Goal: Transaction & Acquisition: Obtain resource

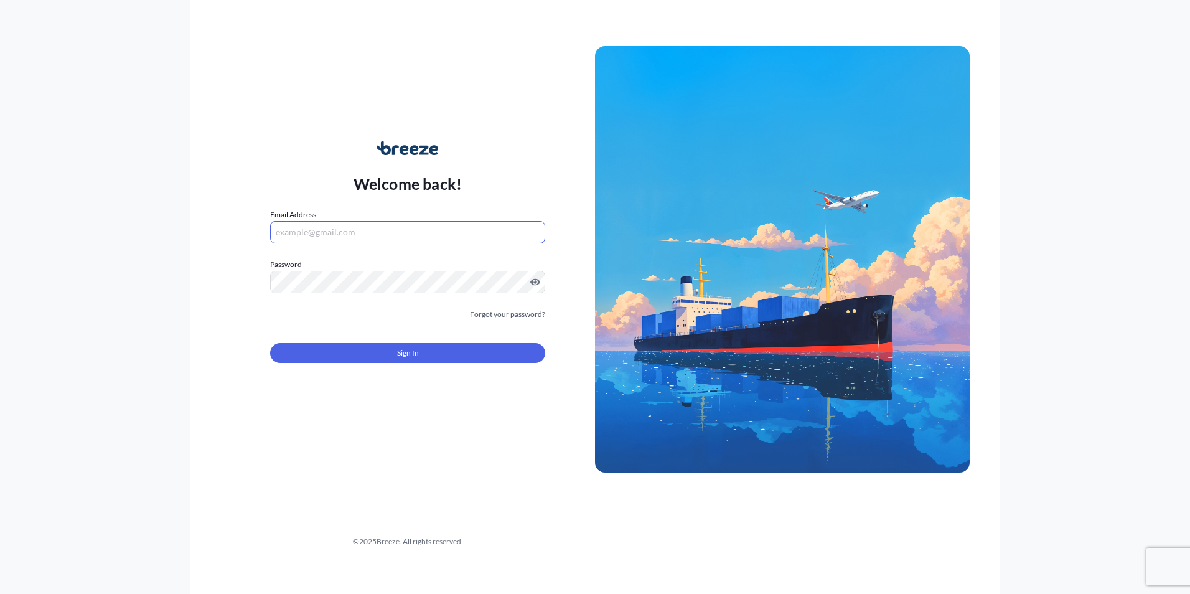
click at [408, 235] on input "Email Address" at bounding box center [407, 232] width 275 height 22
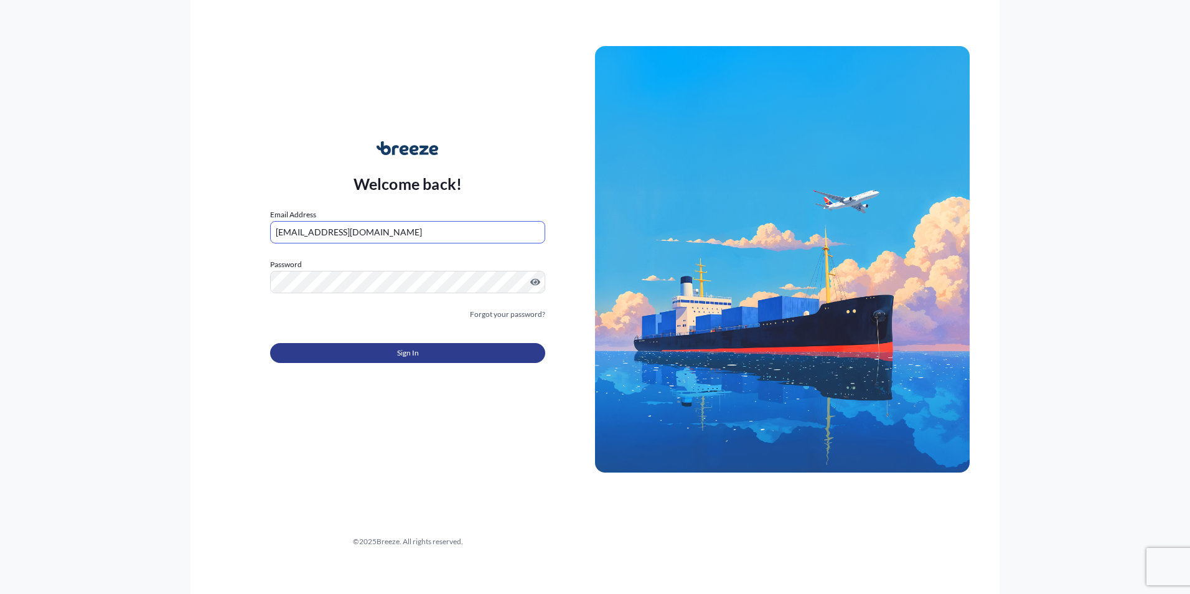
type input "[EMAIL_ADDRESS][DOMAIN_NAME]"
click at [385, 344] on button "Sign In" at bounding box center [407, 353] width 275 height 20
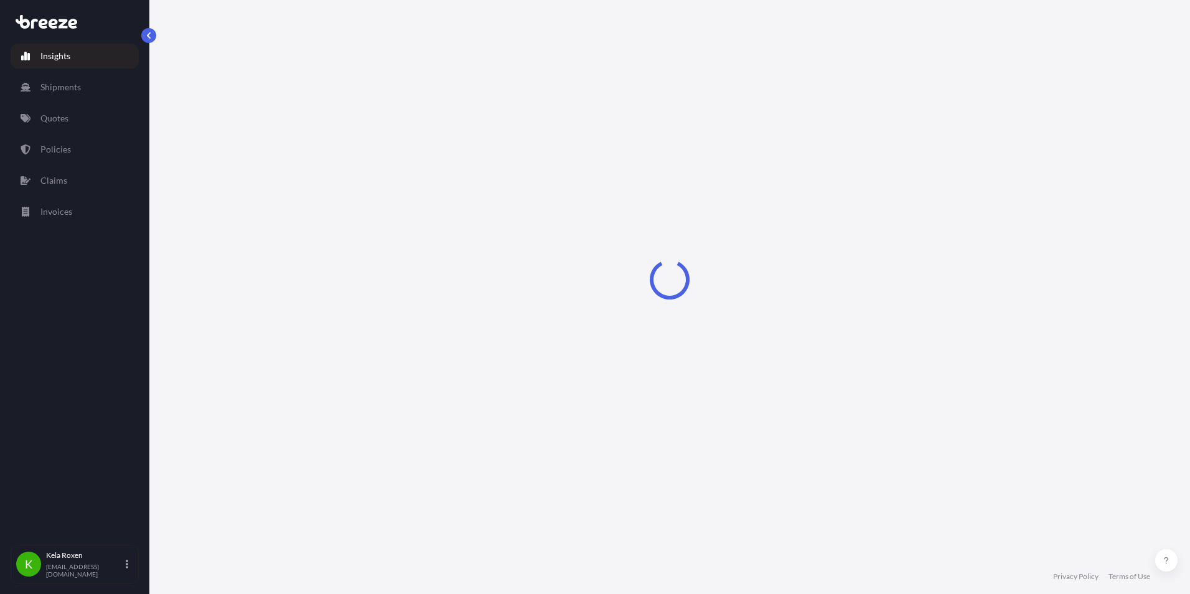
select select "2025"
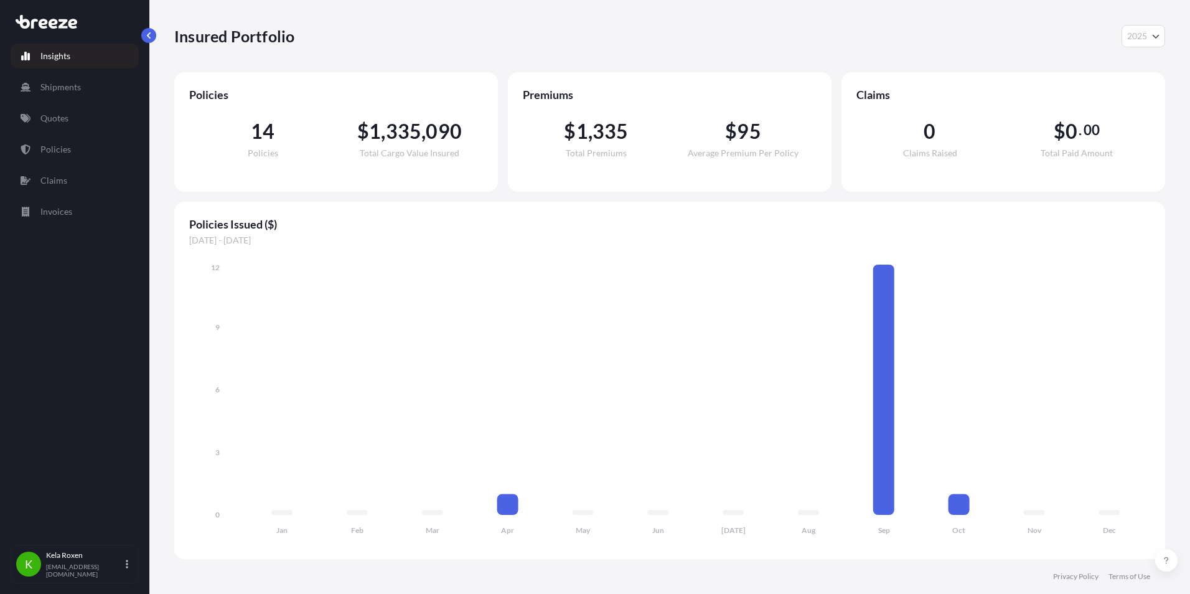
click at [499, 183] on div "Policies 14 Policies $ 1 , 335 , 090 Total Cargo Value Insured Premiums $ 1 , 3…" at bounding box center [669, 132] width 991 height 120
click at [55, 113] on p "Quotes" at bounding box center [54, 118] width 28 height 12
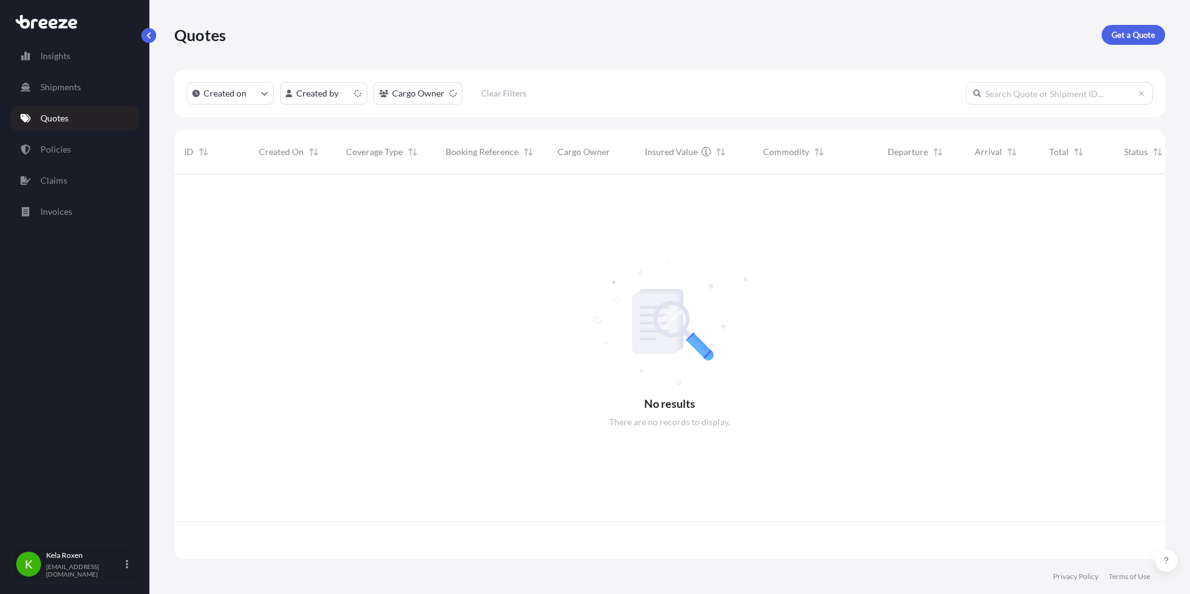
scroll to position [382, 982]
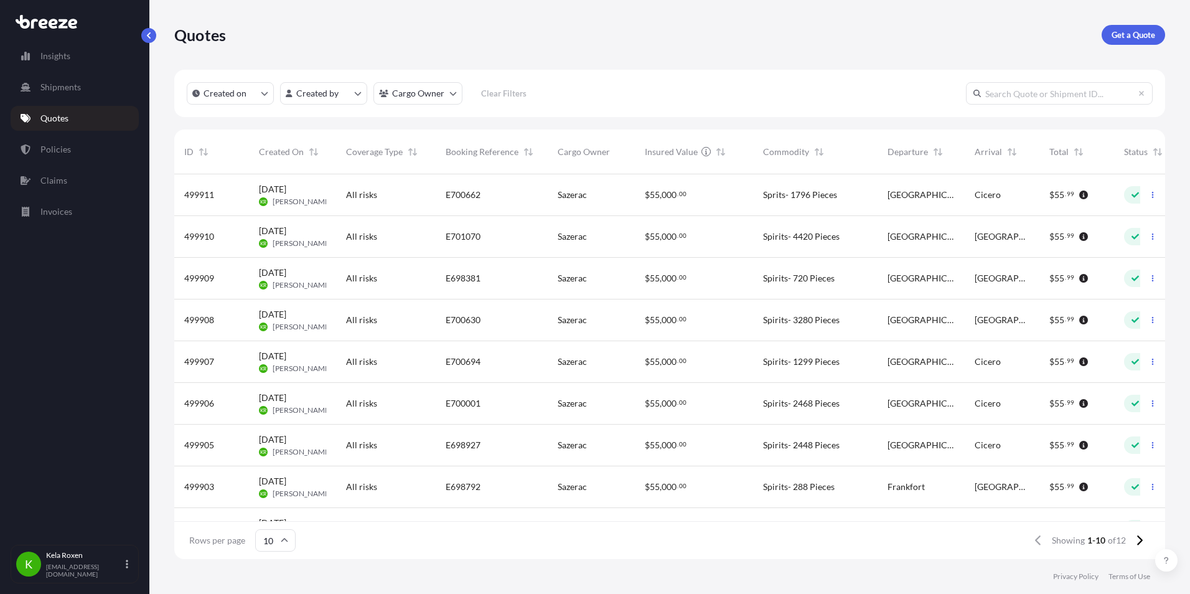
click at [1003, 98] on input "text" at bounding box center [1059, 93] width 187 height 22
paste input "E701429"
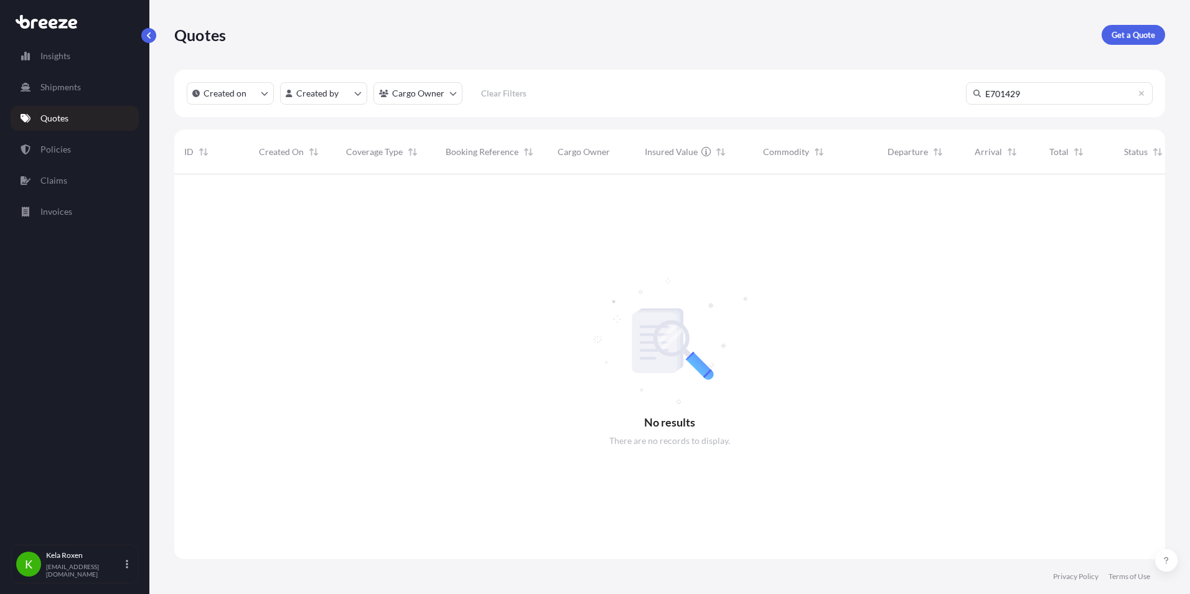
scroll to position [420, 982]
type input "E701429"
click at [73, 111] on link "Quotes" at bounding box center [75, 118] width 128 height 25
click at [1134, 98] on input "E701429" at bounding box center [1059, 93] width 187 height 22
click at [1143, 93] on icon at bounding box center [1141, 93] width 7 height 7
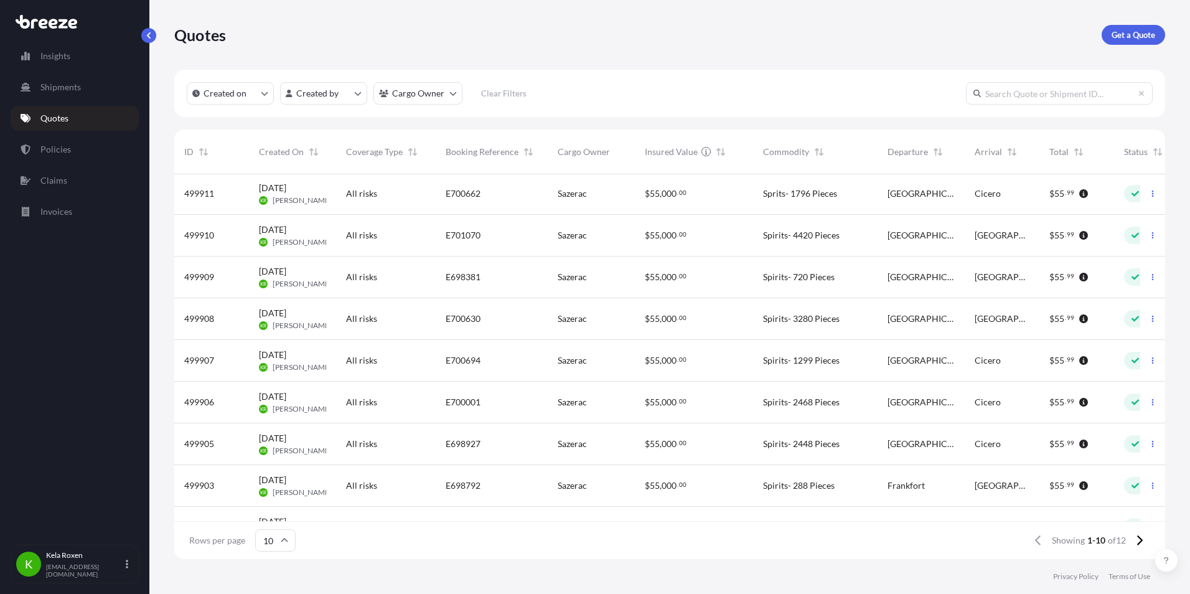
scroll to position [0, 0]
click at [1128, 39] on p "Get a Quote" at bounding box center [1134, 35] width 44 height 12
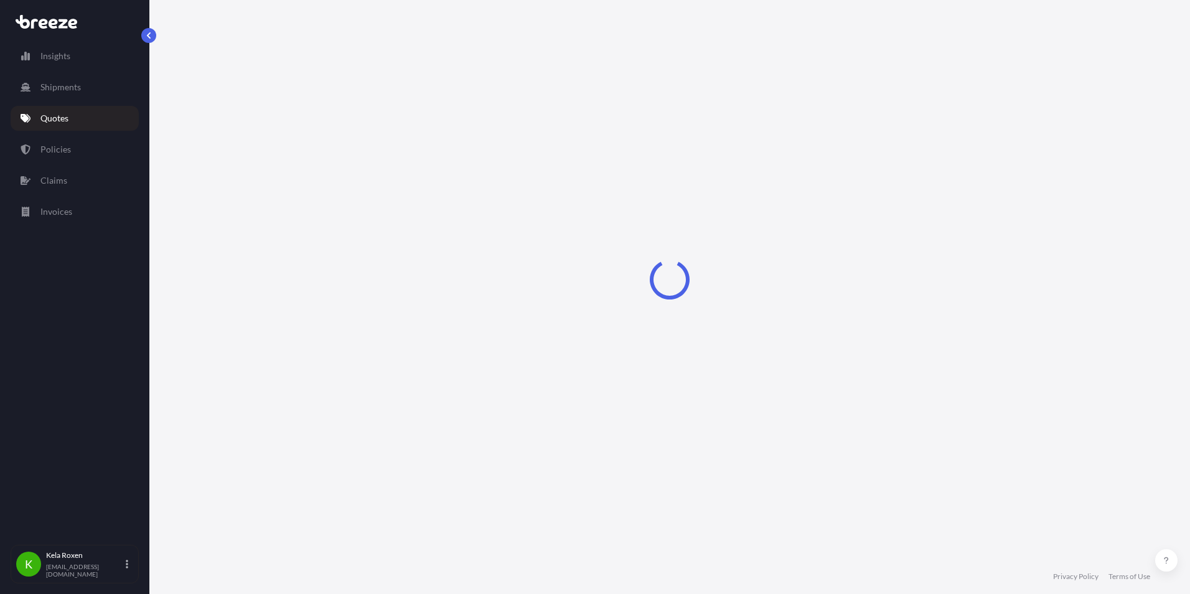
select select "Sea"
select select "1"
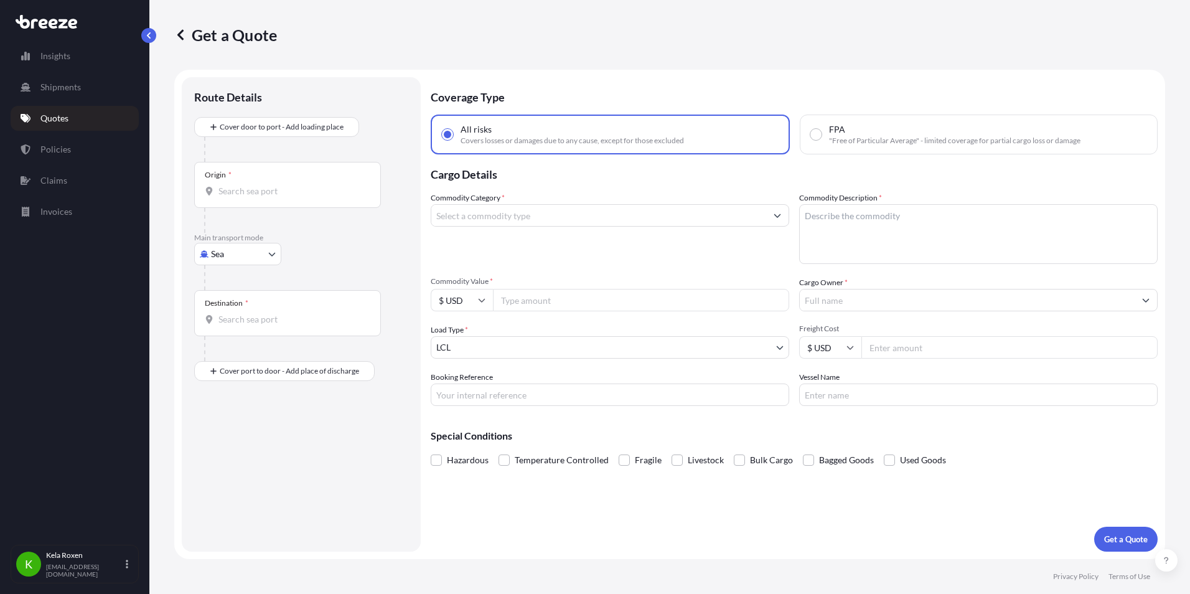
click at [232, 252] on body "Insights Shipments Quotes Policies Claims Invoices K Kela Roxen [EMAIL_ADDRESS]…" at bounding box center [595, 297] width 1190 height 594
click at [242, 324] on div "Road" at bounding box center [237, 331] width 77 height 22
select select "Road"
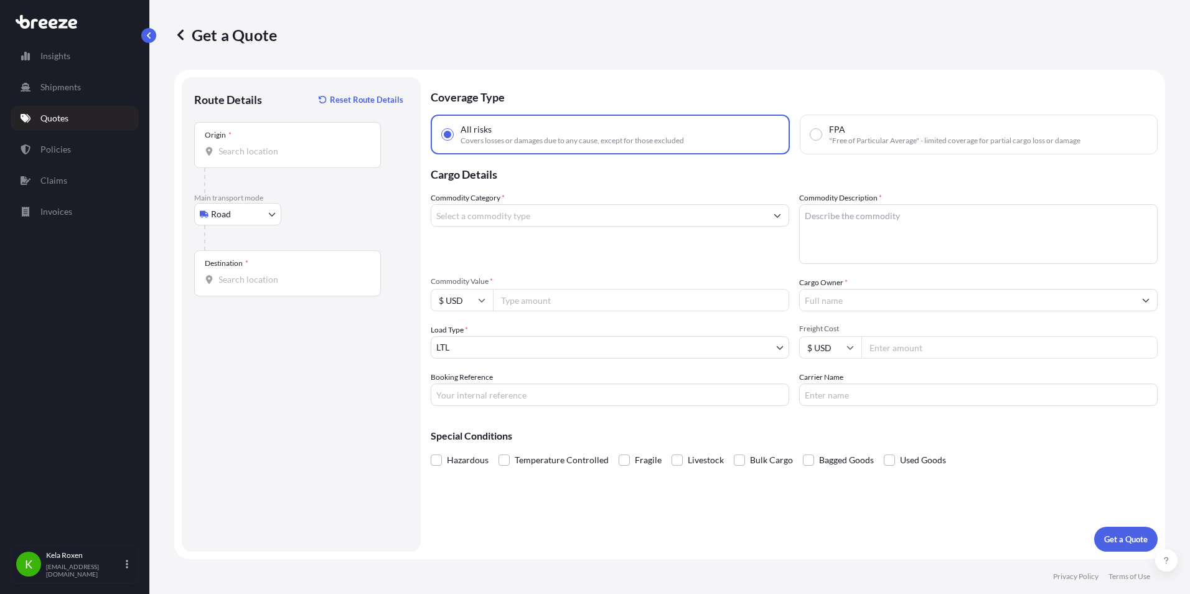
click at [278, 164] on div "Origin *" at bounding box center [287, 145] width 187 height 46
click at [278, 157] on input "Origin *" at bounding box center [291, 151] width 147 height 12
paste input "[STREET_ADDRESS][US_STATE]"
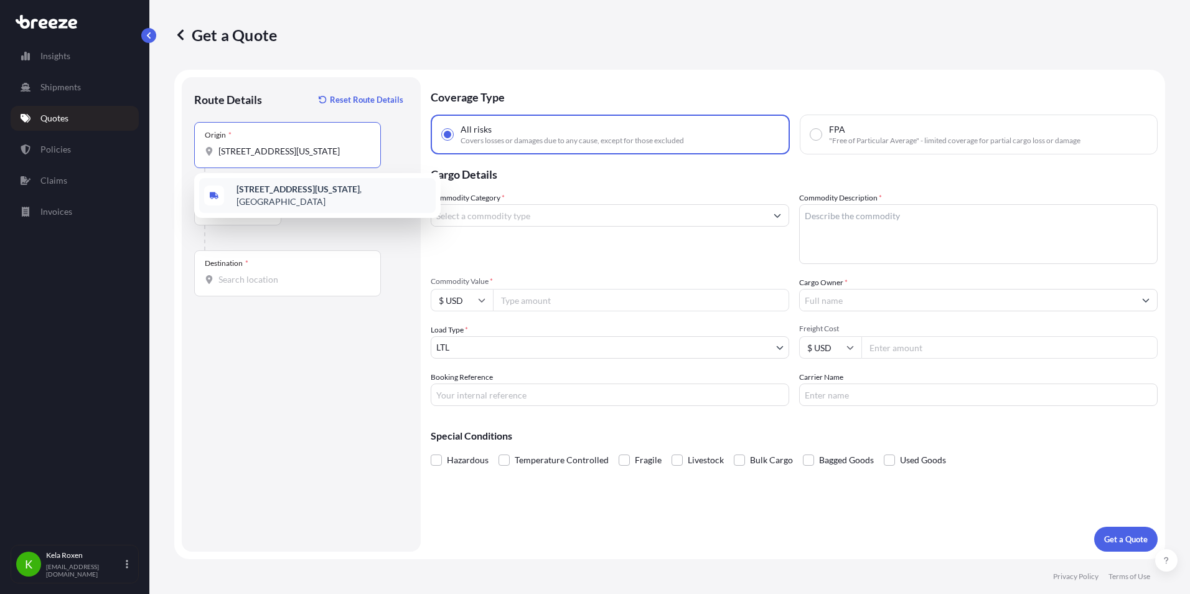
click at [310, 192] on b "[STREET_ADDRESS][US_STATE]" at bounding box center [298, 189] width 123 height 11
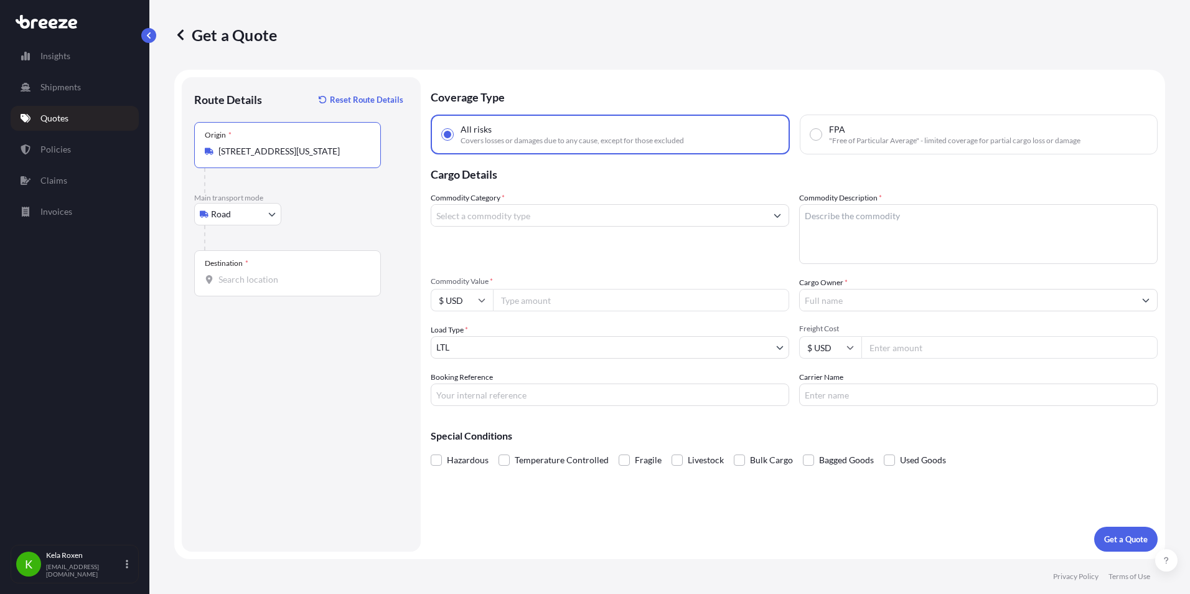
type input "[STREET_ADDRESS][US_STATE]"
click at [233, 278] on input "Destination *" at bounding box center [291, 279] width 147 height 12
paste input "[STREET_ADDRESS][US_STATE]"
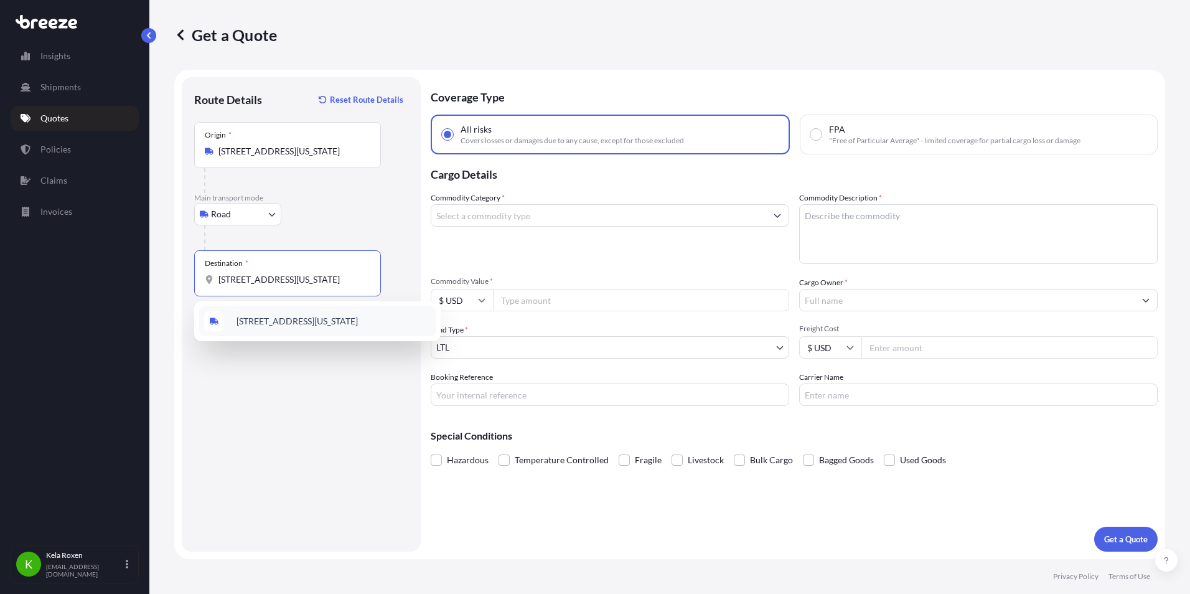
click at [332, 317] on span "[STREET_ADDRESS][US_STATE]" at bounding box center [297, 321] width 121 height 12
type input "[STREET_ADDRESS][US_STATE]"
click at [504, 207] on input "Commodity Category *" at bounding box center [598, 215] width 335 height 22
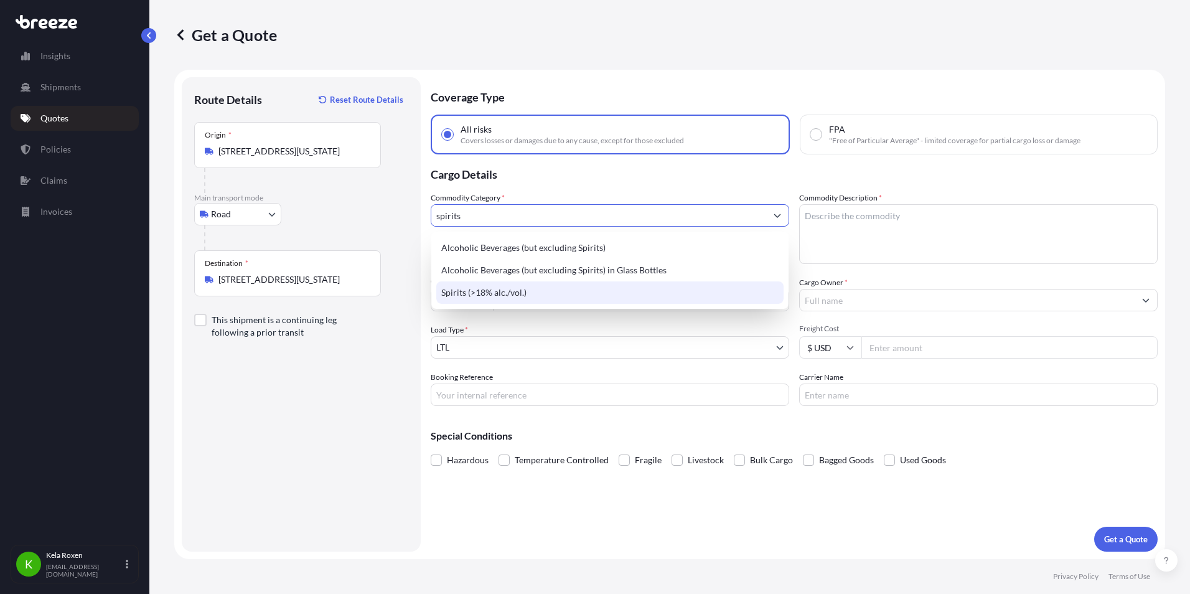
click at [583, 291] on div "Spirits (>18% alc./vol.)" at bounding box center [609, 292] width 347 height 22
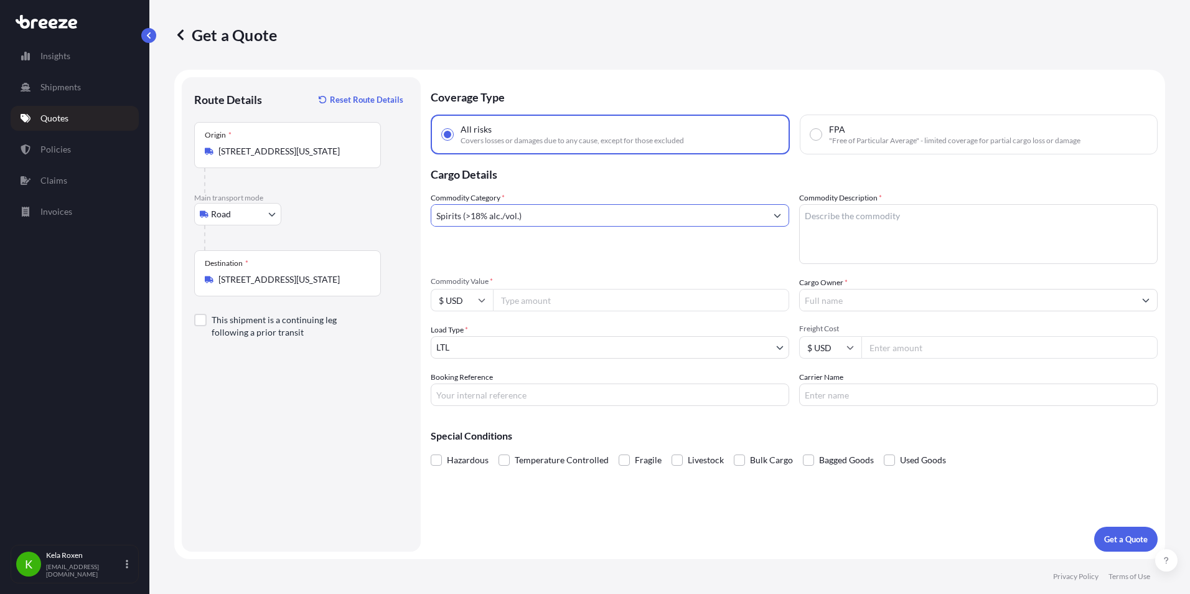
type input "Spirits (>18% alc./vol.)"
click at [596, 293] on input "Commodity Value *" at bounding box center [641, 300] width 296 height 22
type input "50000"
click at [603, 340] on body "4 options available. 3 options available. Insights Shipments Quotes Policies Cl…" at bounding box center [595, 297] width 1190 height 594
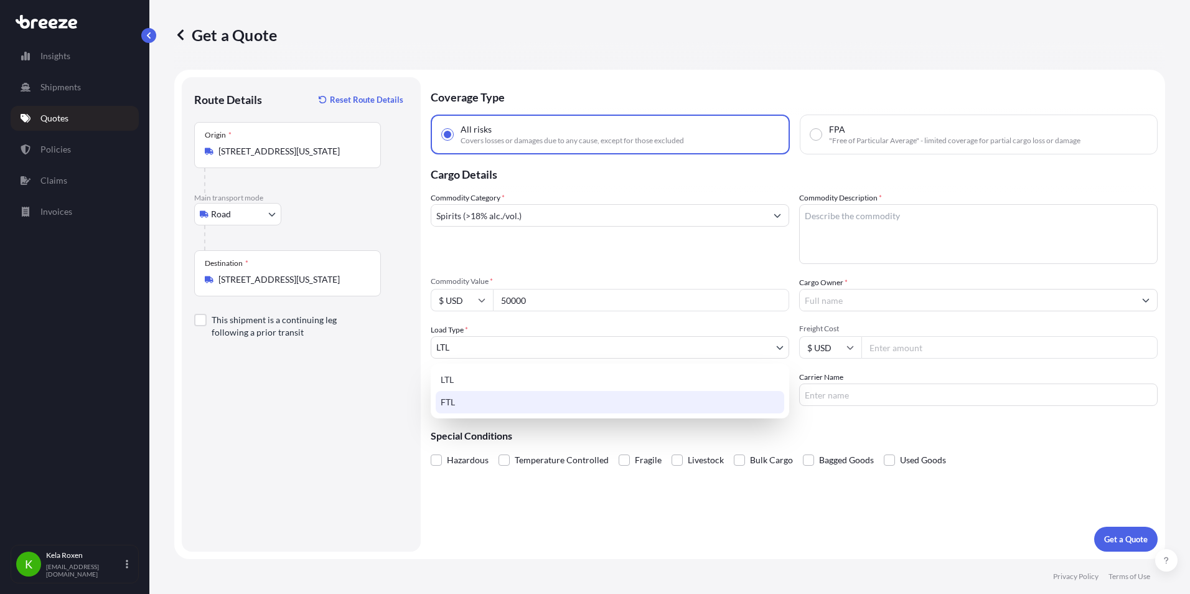
click at [566, 399] on div "FTL" at bounding box center [610, 402] width 349 height 22
select select "2"
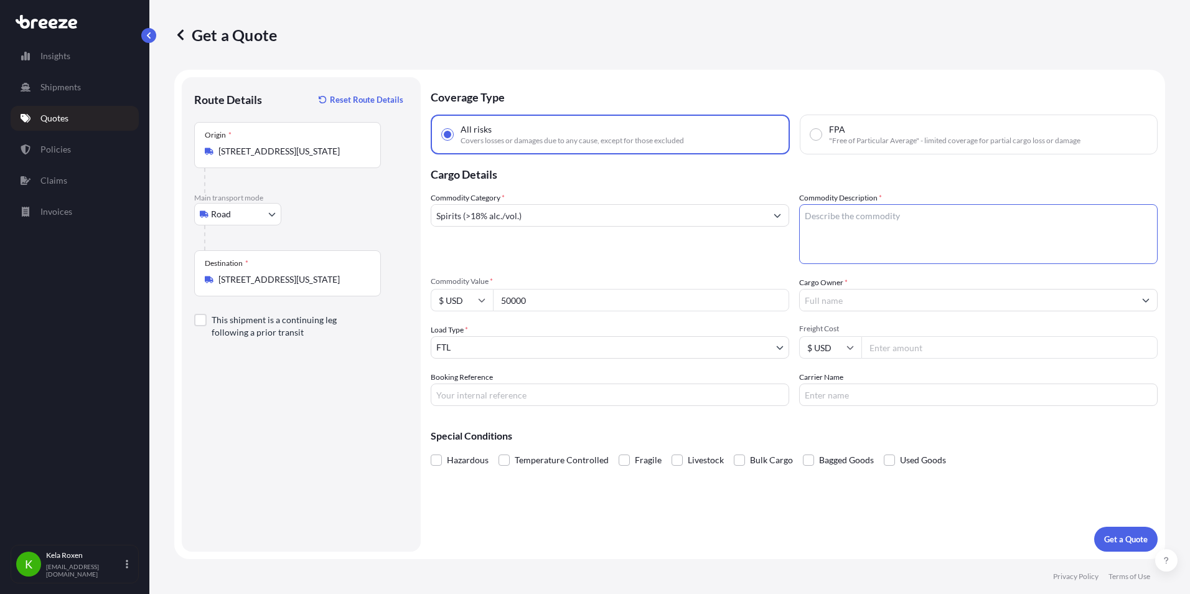
click at [884, 228] on textarea "Commodity Description *" at bounding box center [978, 234] width 359 height 60
type textarea "Spirits - 1192 Pieces"
click at [850, 298] on input "Cargo Owner *" at bounding box center [967, 300] width 335 height 22
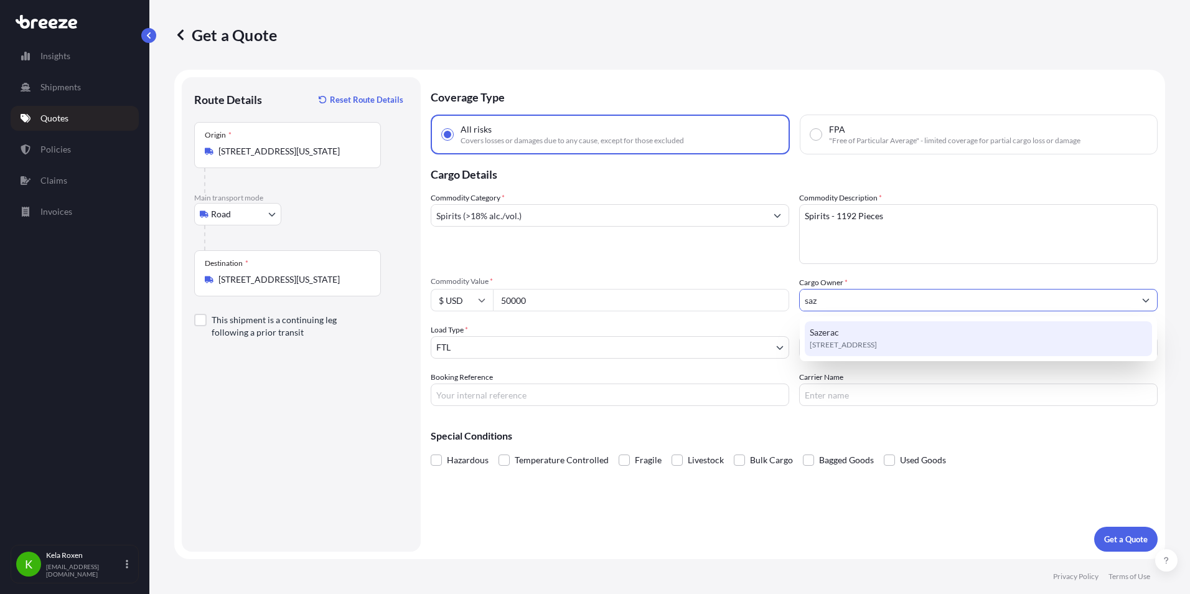
click at [865, 338] on div "Sazerac [STREET_ADDRESS]" at bounding box center [978, 338] width 347 height 35
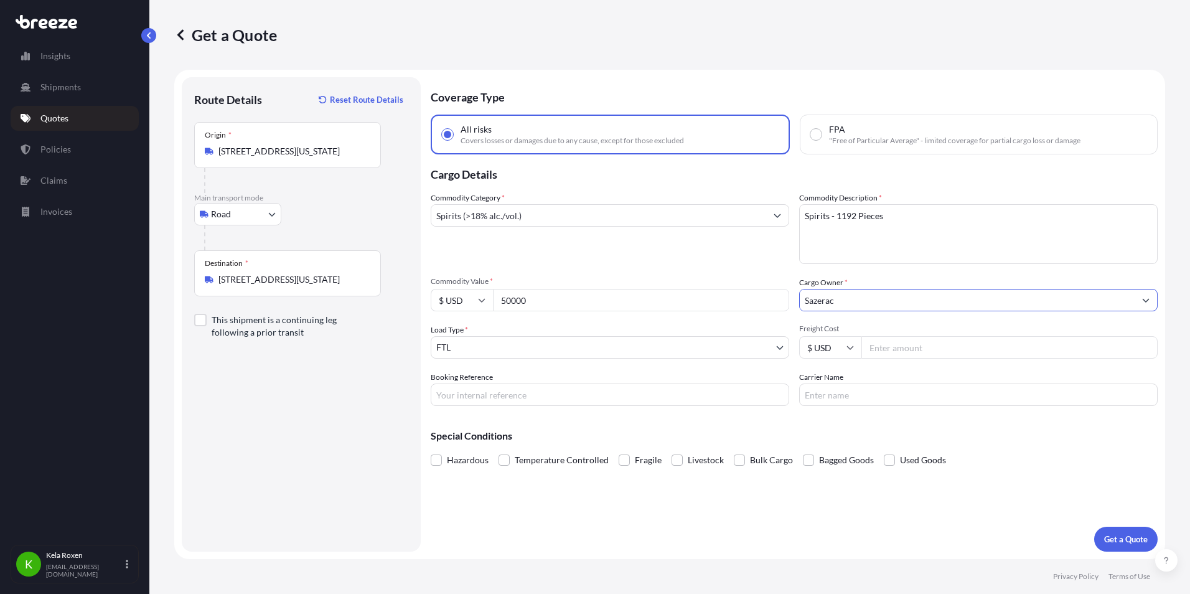
type input "Sazerac"
click at [648, 391] on input "Booking Reference" at bounding box center [610, 394] width 359 height 22
click at [491, 399] on input "Booking Reference" at bounding box center [610, 394] width 359 height 22
paste input "E701429"
type input "E701429"
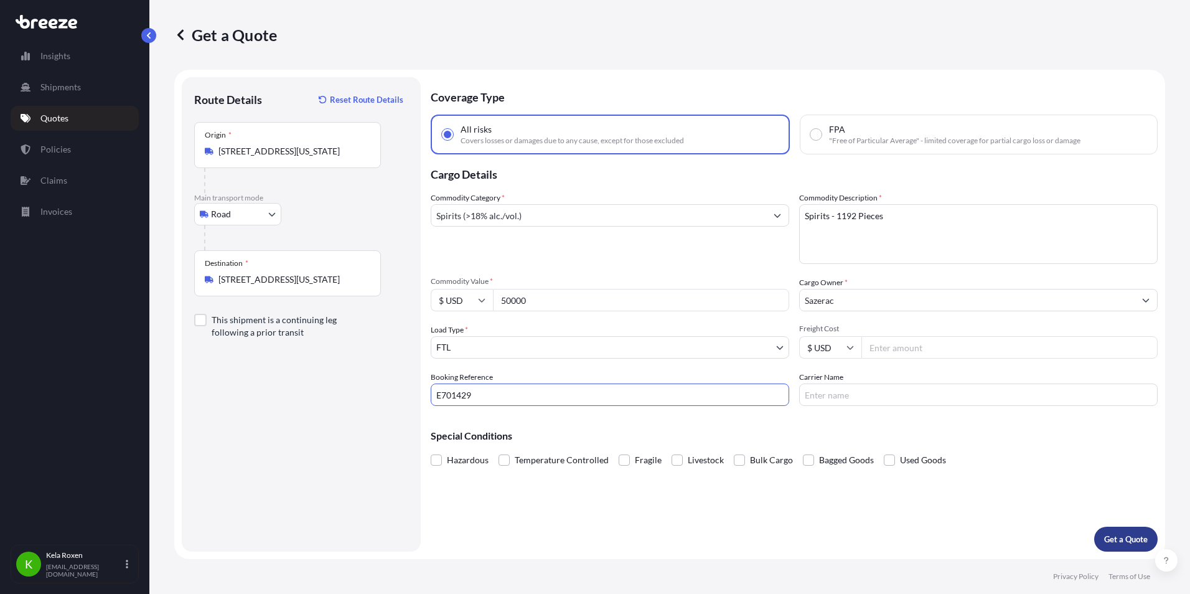
click at [1124, 543] on p "Get a Quote" at bounding box center [1126, 539] width 44 height 12
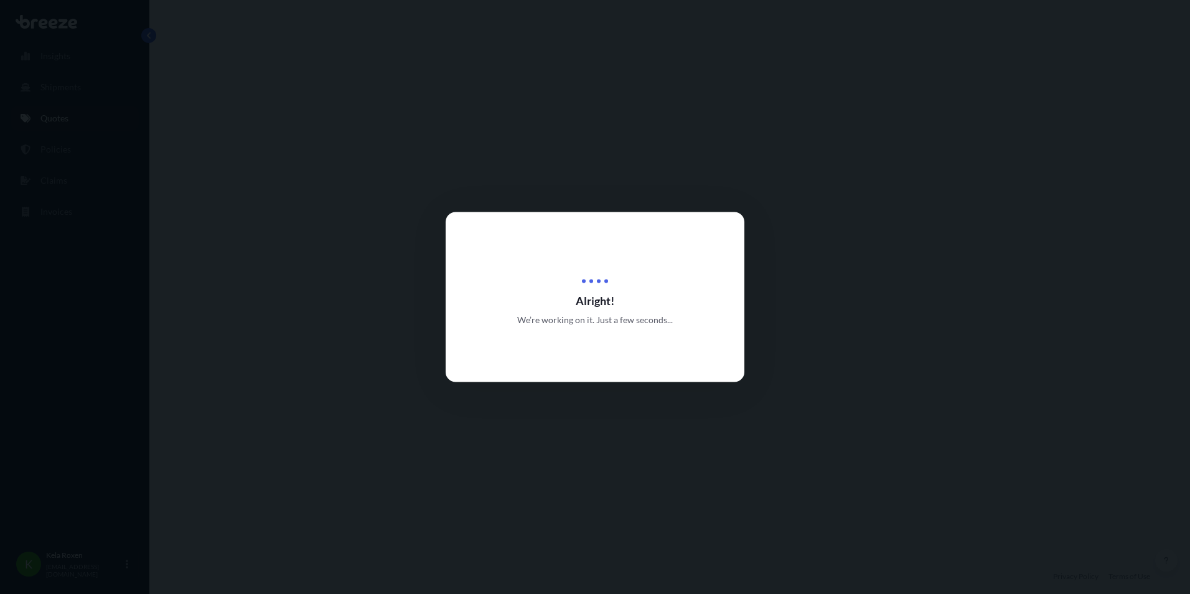
select select "Road"
select select "2"
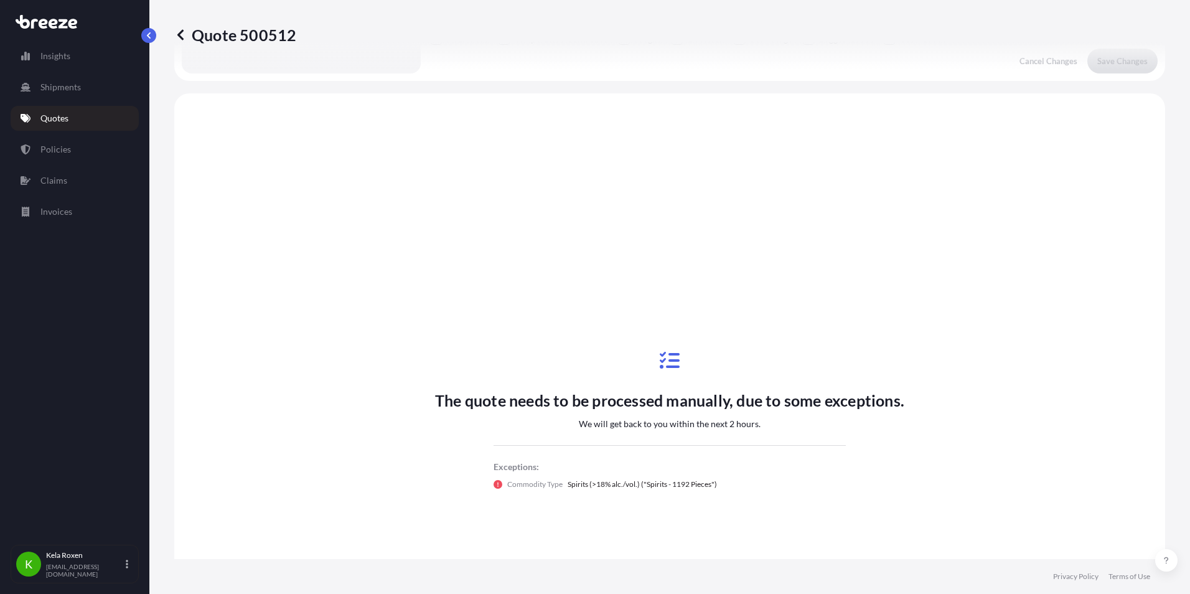
scroll to position [452, 0]
